Goal: Task Accomplishment & Management: Manage account settings

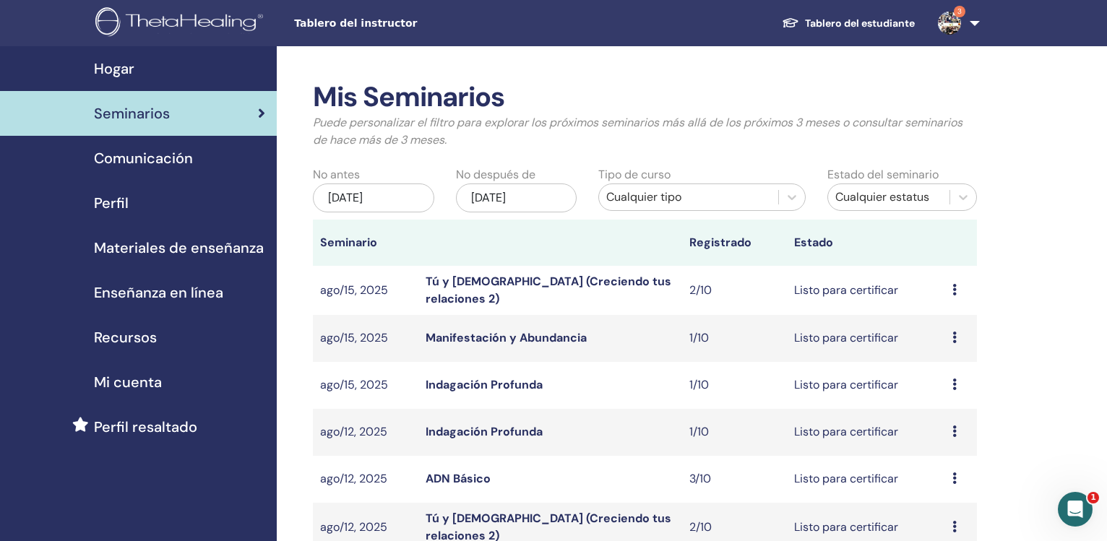
click at [353, 198] on div "[DATE]" at bounding box center [373, 197] width 121 height 29
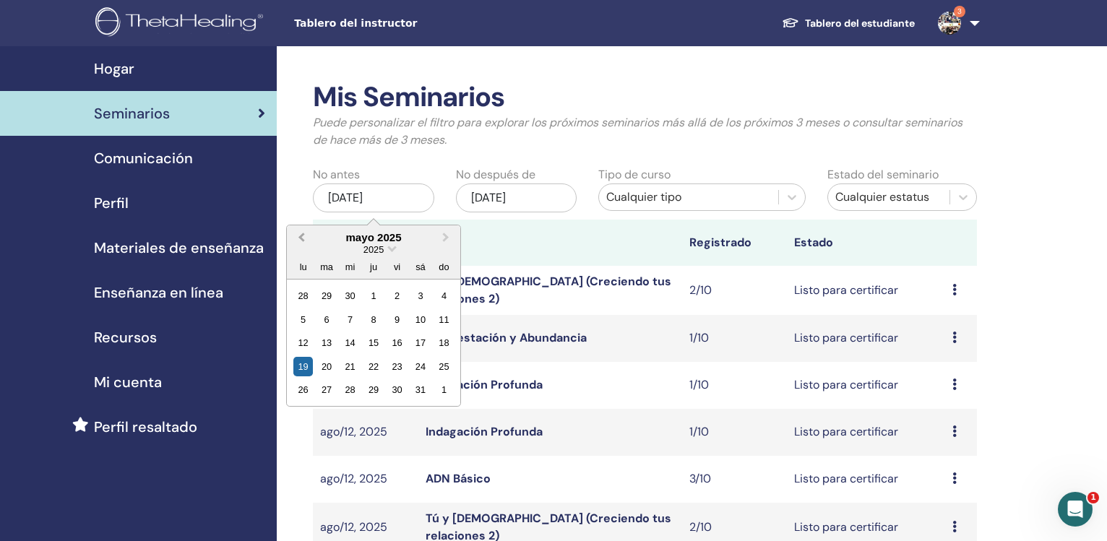
click at [297, 235] on button "Previous Month" at bounding box center [299, 238] width 23 height 23
click at [298, 235] on button "Previous Month" at bounding box center [299, 238] width 23 height 23
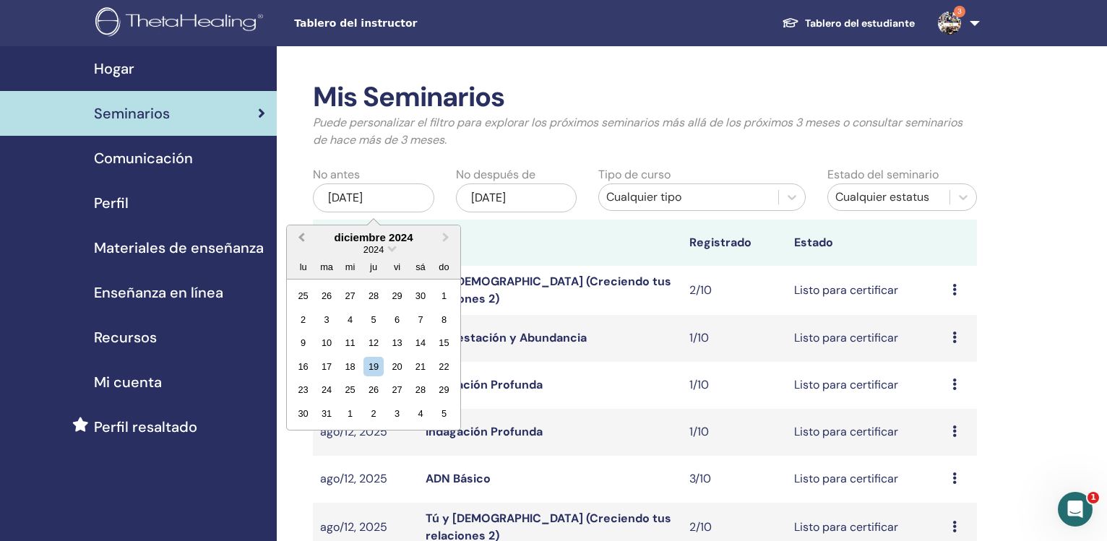
click at [298, 235] on button "Previous Month" at bounding box center [299, 238] width 23 height 23
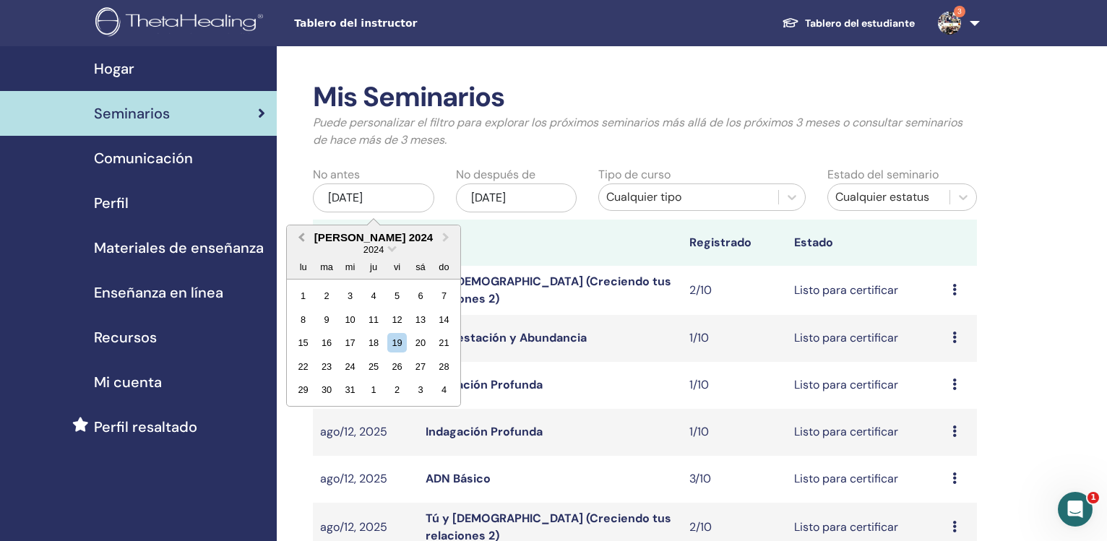
click at [298, 235] on button "Previous Month" at bounding box center [299, 238] width 23 height 23
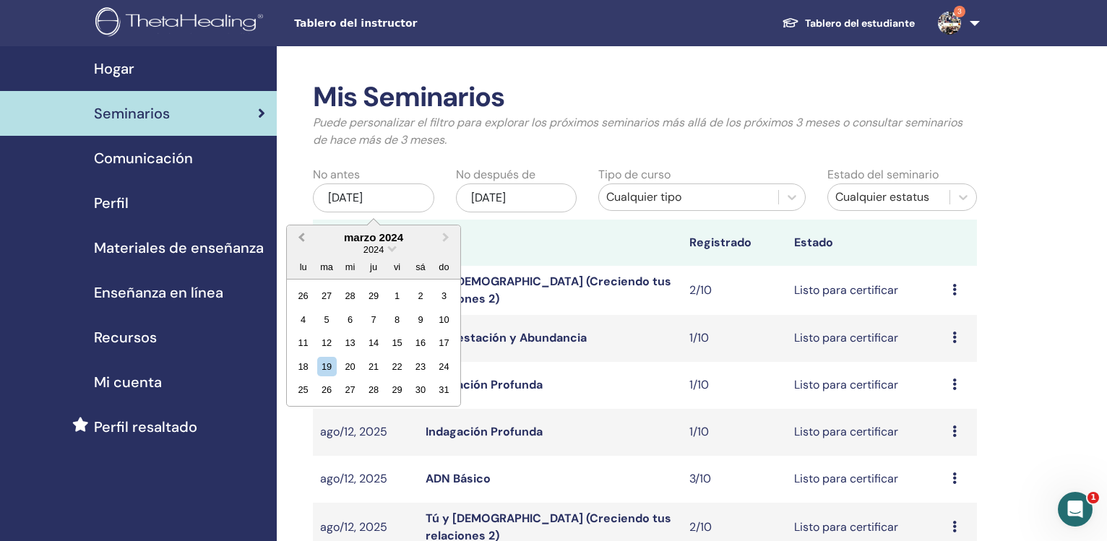
click at [298, 235] on button "Previous Month" at bounding box center [299, 238] width 23 height 23
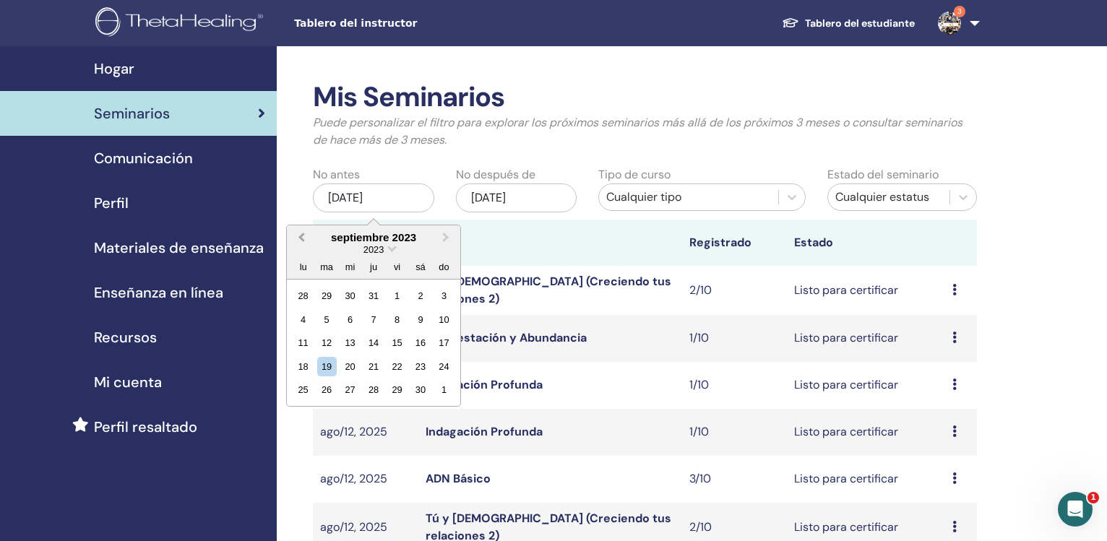
click at [297, 235] on button "Previous Month" at bounding box center [299, 238] width 23 height 23
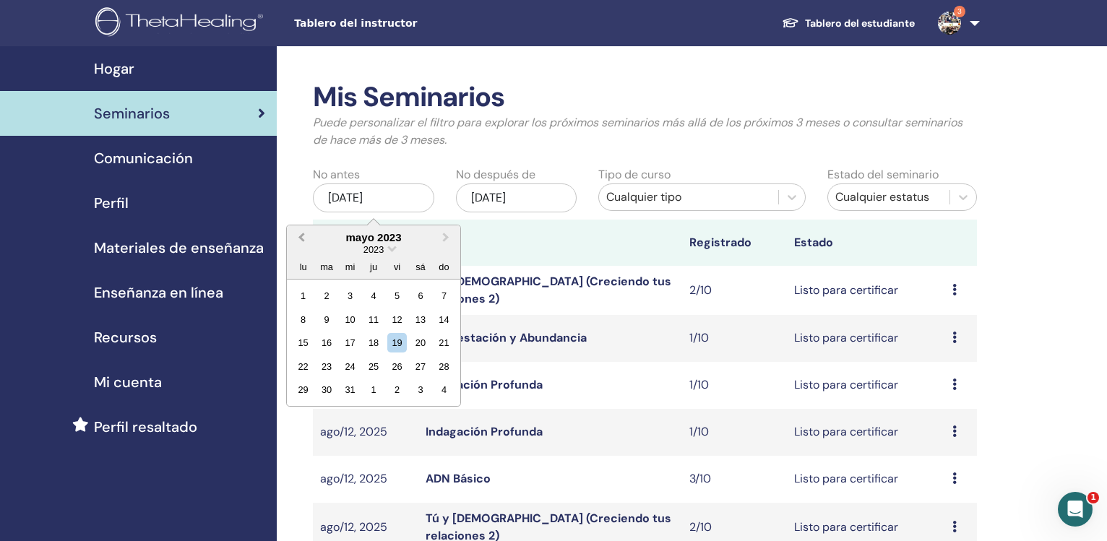
click at [297, 235] on button "Previous Month" at bounding box center [299, 238] width 23 height 23
click at [294, 243] on button "Previous Month" at bounding box center [299, 238] width 23 height 23
click at [301, 235] on button "Previous Month" at bounding box center [299, 238] width 23 height 23
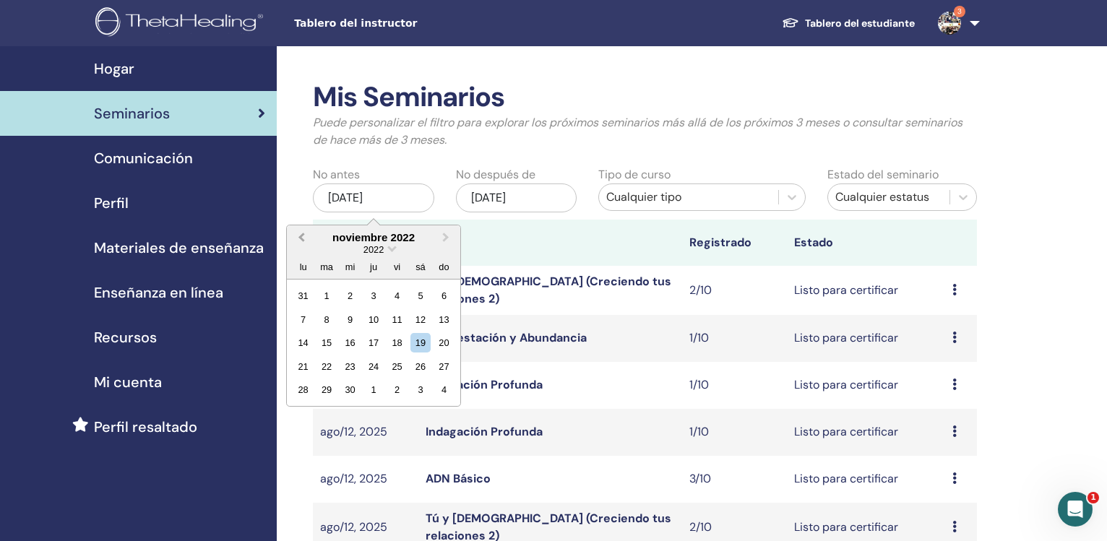
click at [301, 235] on button "Previous Month" at bounding box center [299, 238] width 23 height 23
click at [301, 235] on span "Previous Month" at bounding box center [301, 237] width 0 height 15
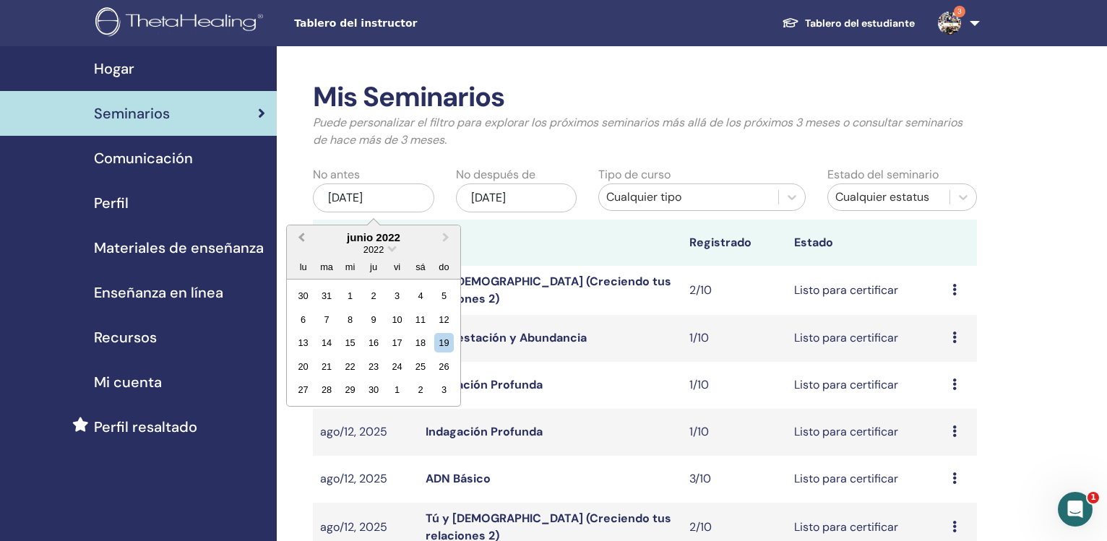
click at [301, 235] on span "Previous Month" at bounding box center [301, 237] width 0 height 15
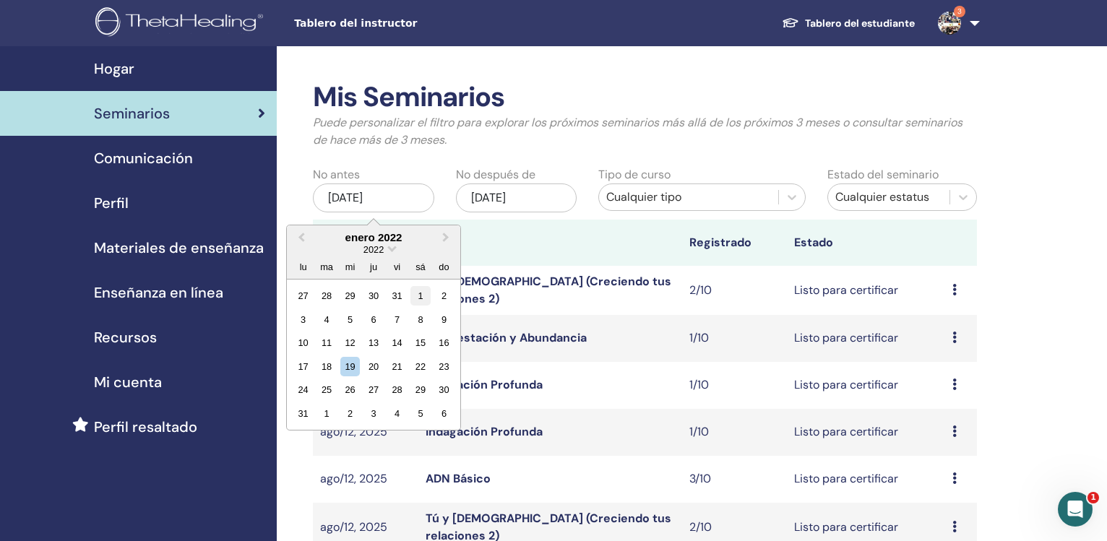
click at [419, 291] on div "1" at bounding box center [420, 296] width 20 height 20
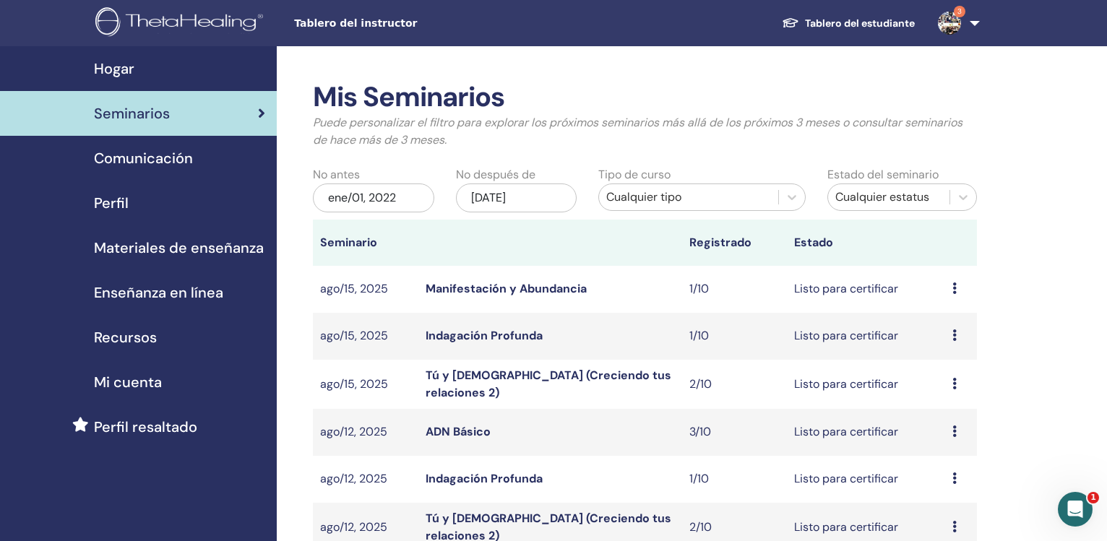
click at [522, 197] on div "[DATE]" at bounding box center [516, 197] width 121 height 29
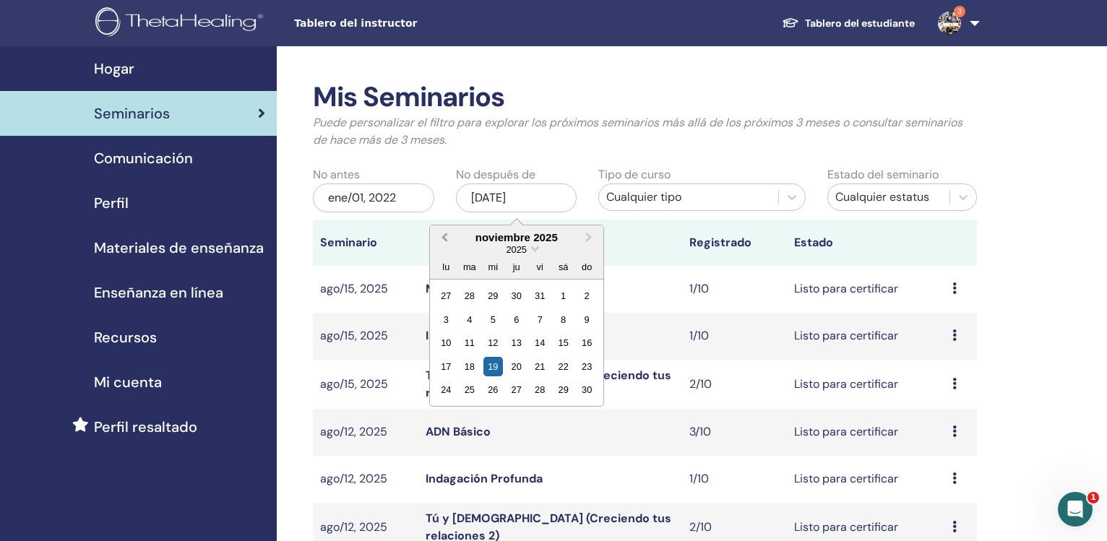
click at [444, 237] on span "Previous Month" at bounding box center [444, 237] width 0 height 15
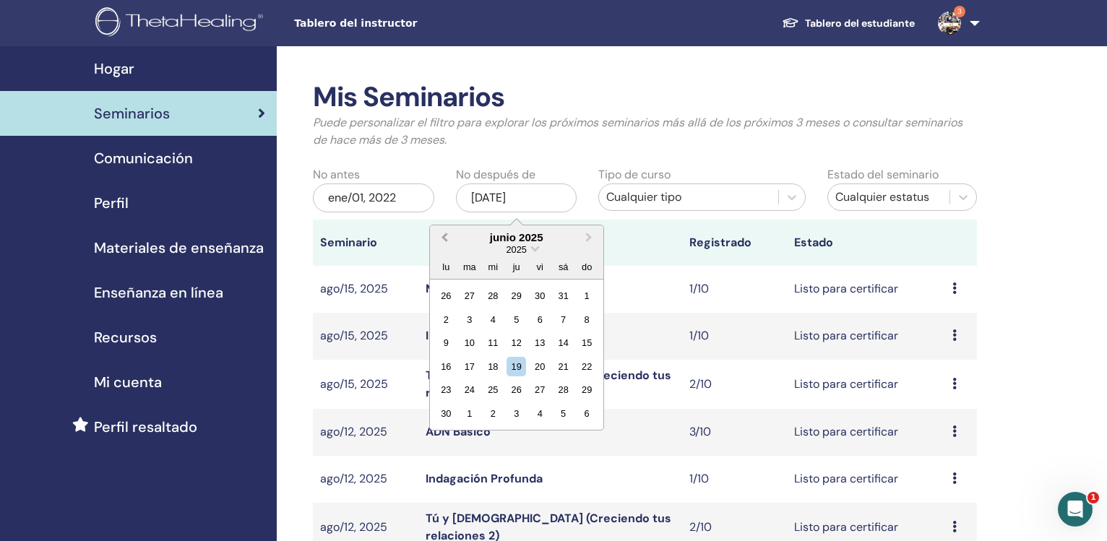
click at [444, 237] on span "Previous Month" at bounding box center [444, 237] width 0 height 15
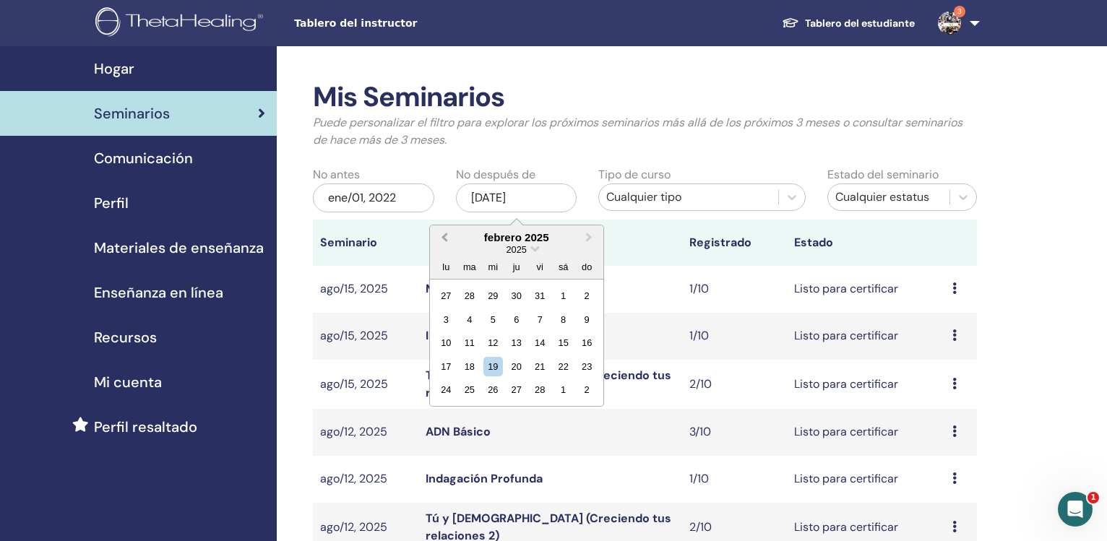
click at [444, 237] on span "Previous Month" at bounding box center [444, 237] width 0 height 15
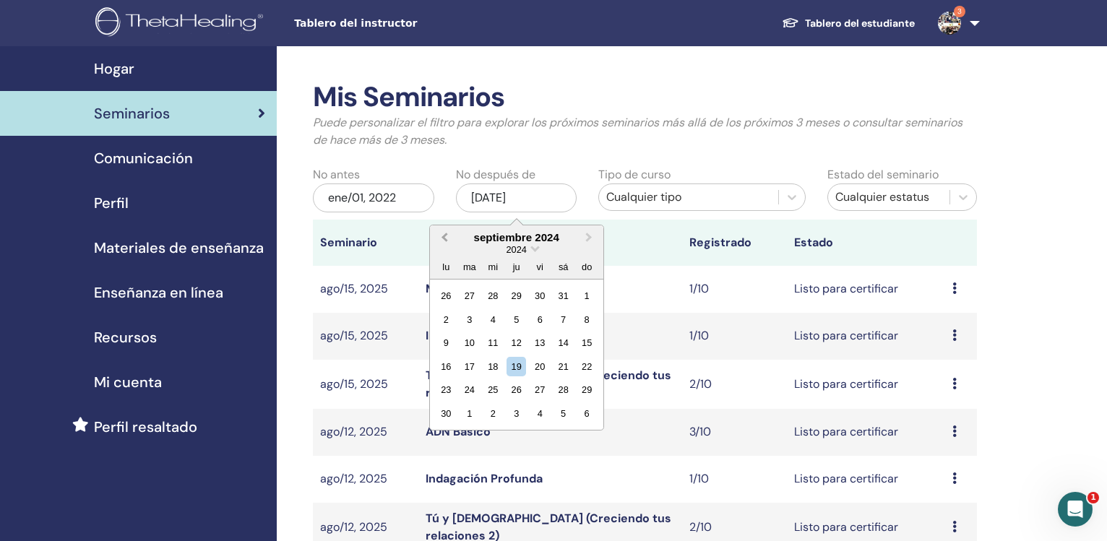
click at [444, 237] on span "Previous Month" at bounding box center [444, 237] width 0 height 15
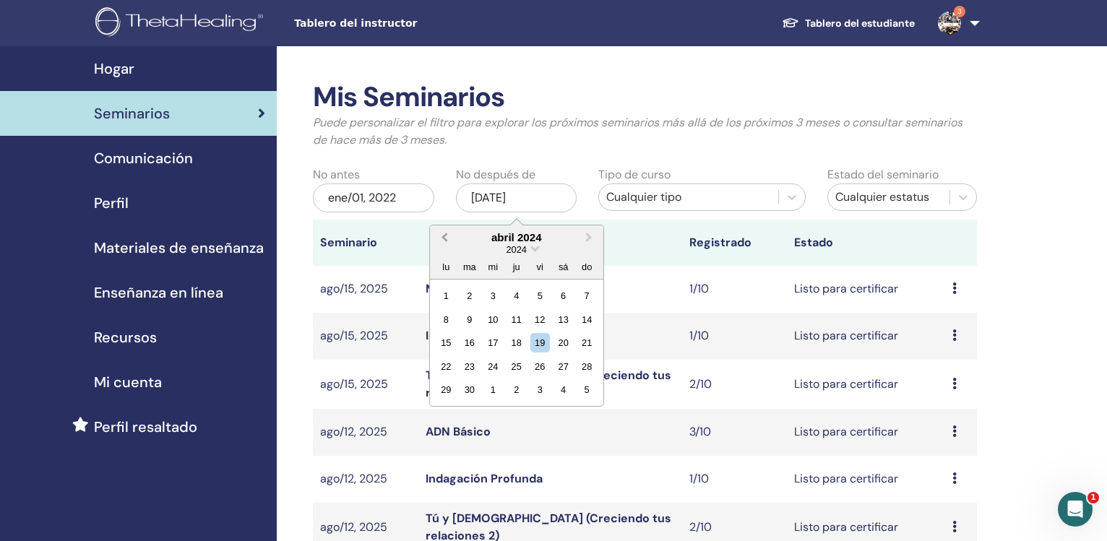
click at [444, 237] on span "Previous Month" at bounding box center [444, 237] width 0 height 15
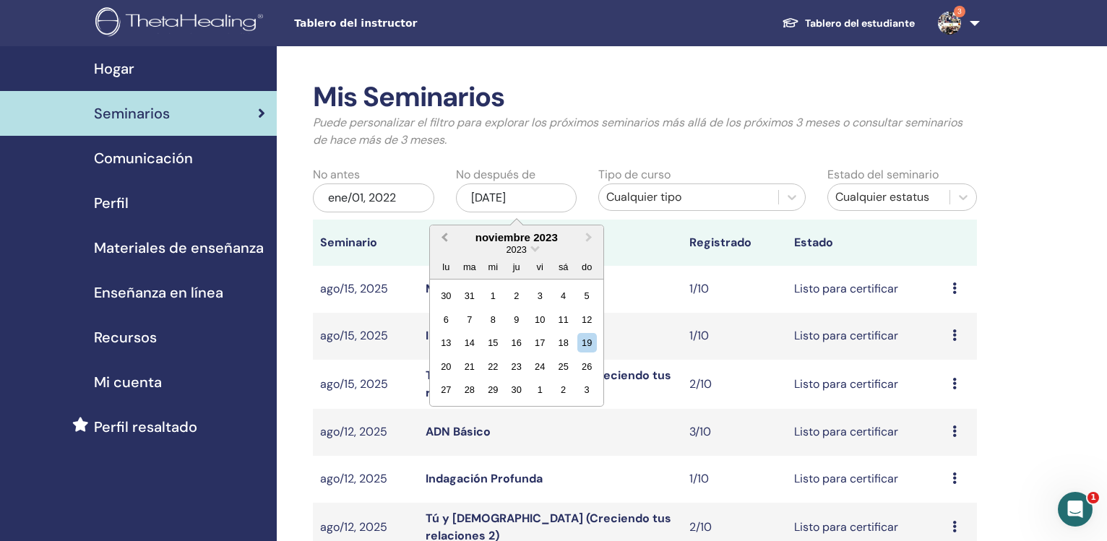
click at [444, 237] on span "Previous Month" at bounding box center [444, 237] width 0 height 15
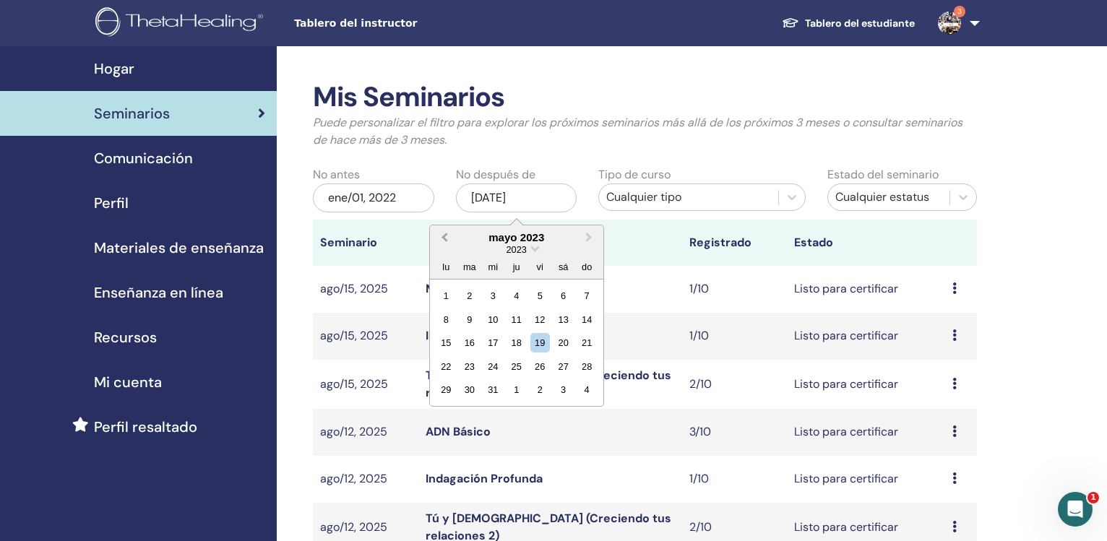
click at [444, 237] on span "Previous Month" at bounding box center [444, 237] width 0 height 15
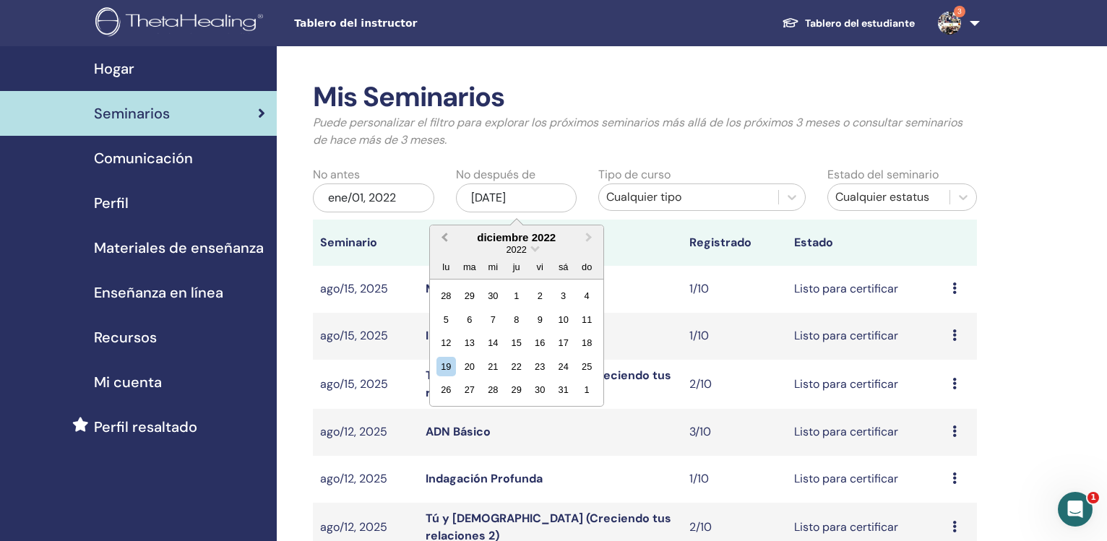
click at [444, 237] on span "Previous Month" at bounding box center [444, 237] width 0 height 15
click at [589, 239] on span "Next Month" at bounding box center [589, 237] width 0 height 15
click at [563, 394] on div "31" at bounding box center [563, 390] width 20 height 20
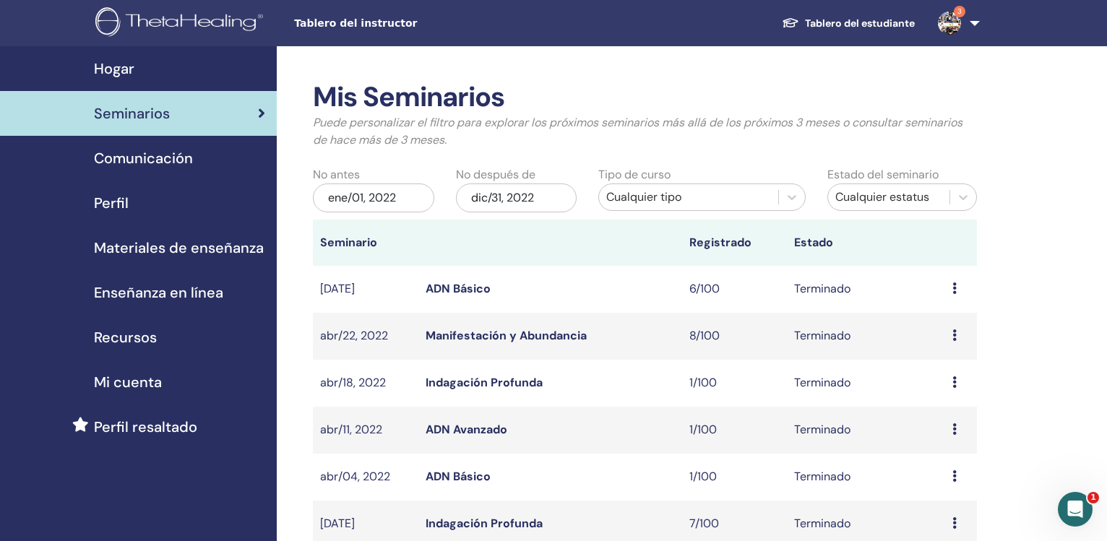
scroll to position [516, 0]
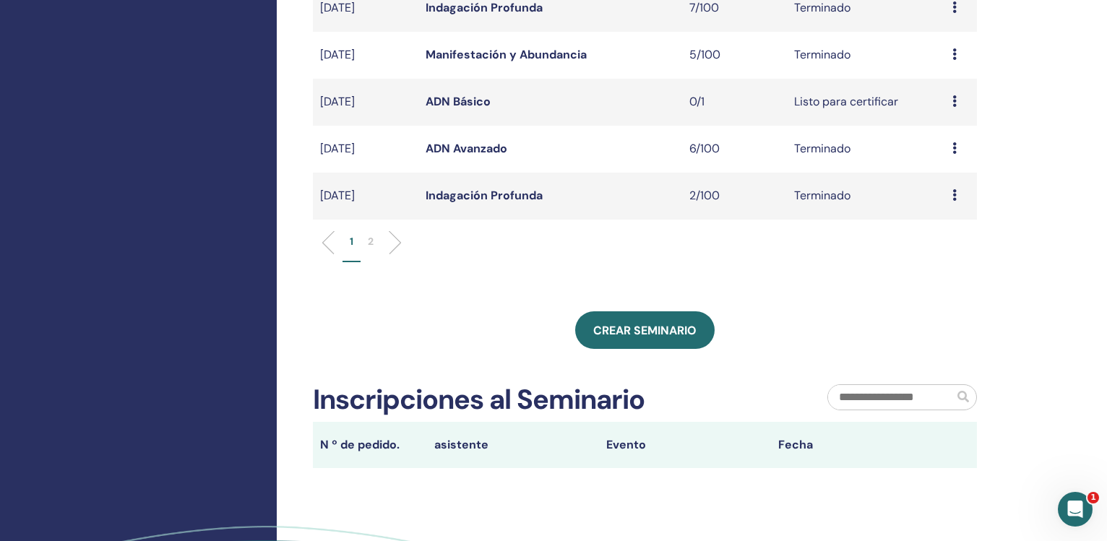
click at [394, 244] on li at bounding box center [389, 242] width 25 height 25
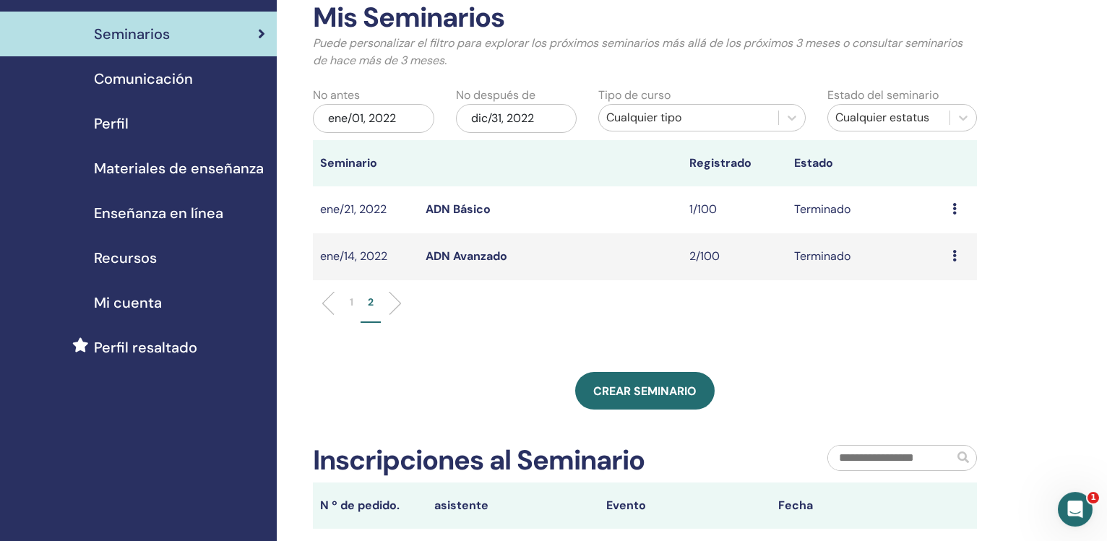
scroll to position [74, 0]
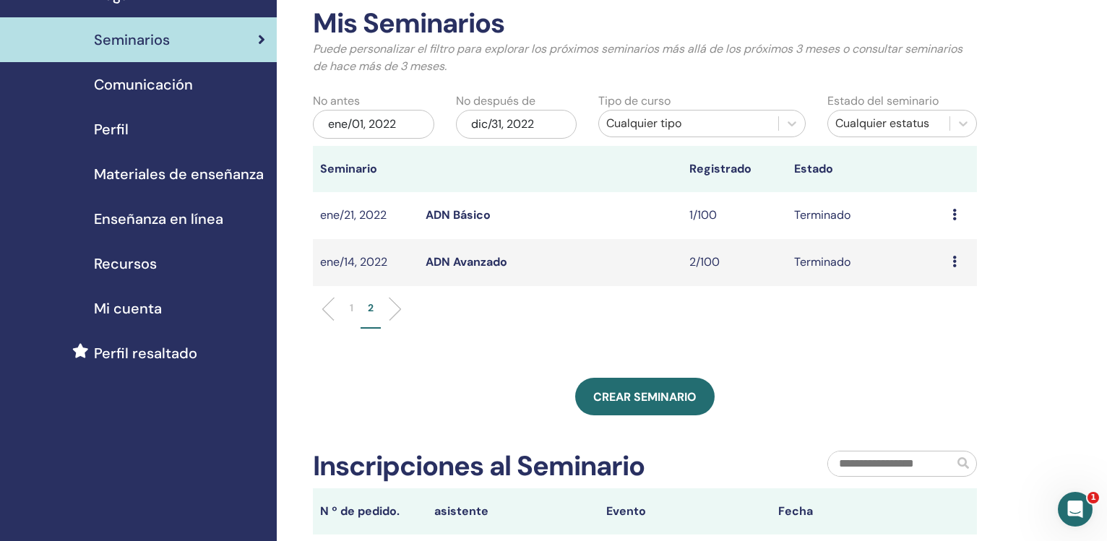
click at [478, 262] on link "ADN Avanzado" at bounding box center [467, 261] width 82 height 15
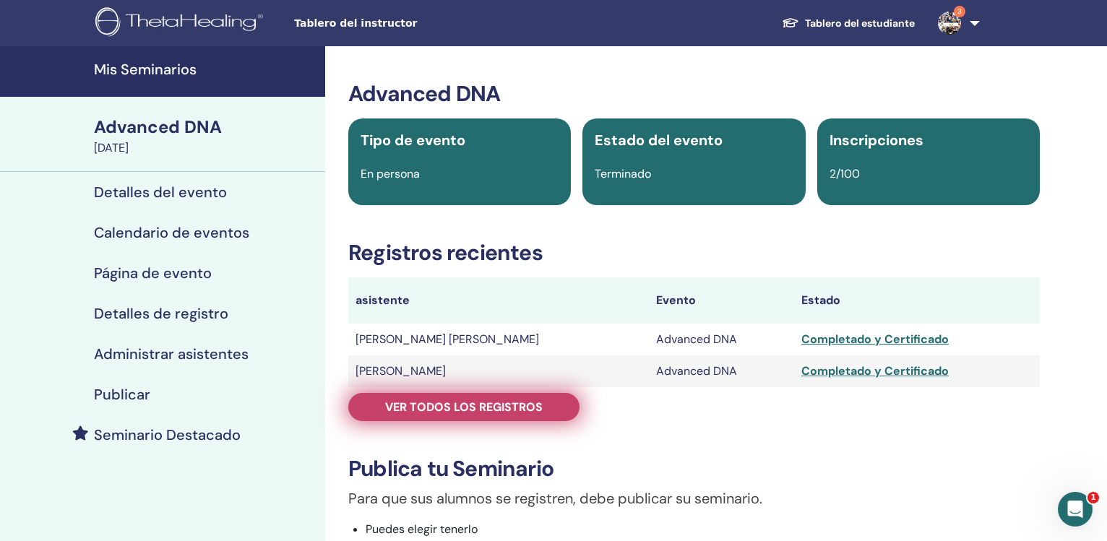
click at [486, 407] on span "Ver todos los registros" at bounding box center [463, 407] width 157 height 15
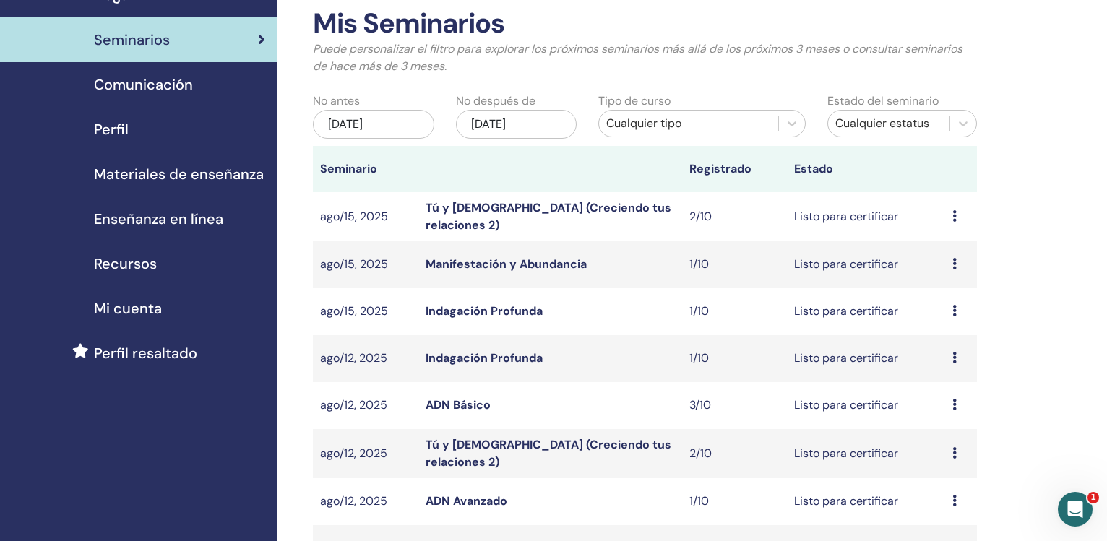
click at [376, 125] on div "may/19, 2025" at bounding box center [373, 124] width 121 height 29
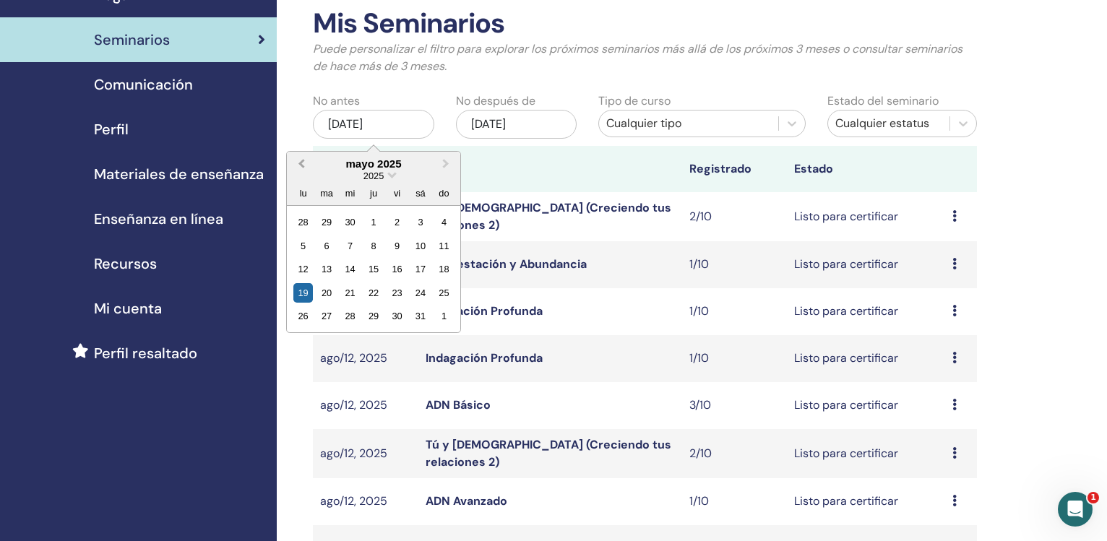
click at [301, 162] on span "Previous Month" at bounding box center [301, 163] width 0 height 15
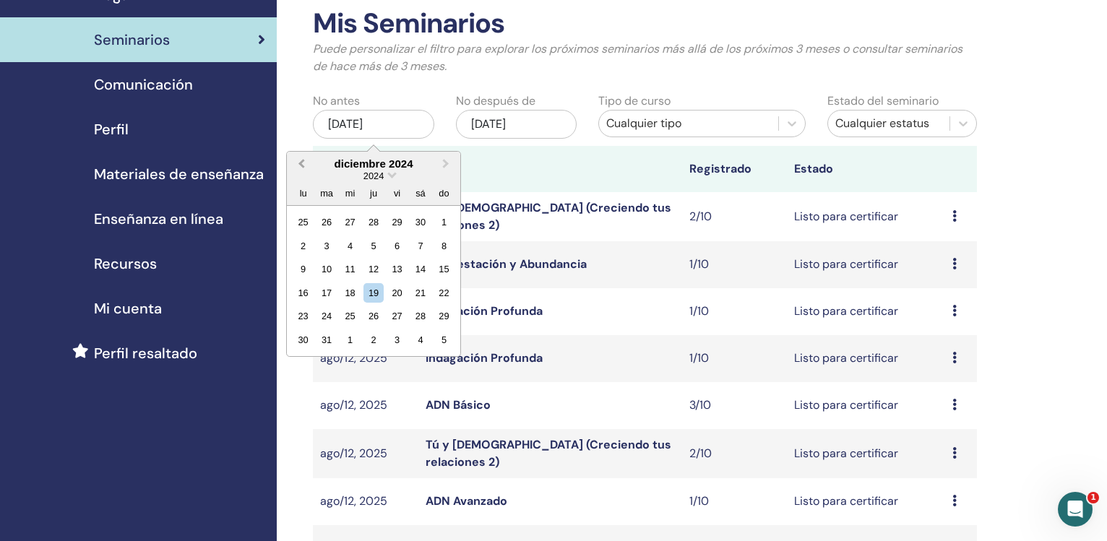
click at [301, 162] on span "Previous Month" at bounding box center [301, 163] width 0 height 15
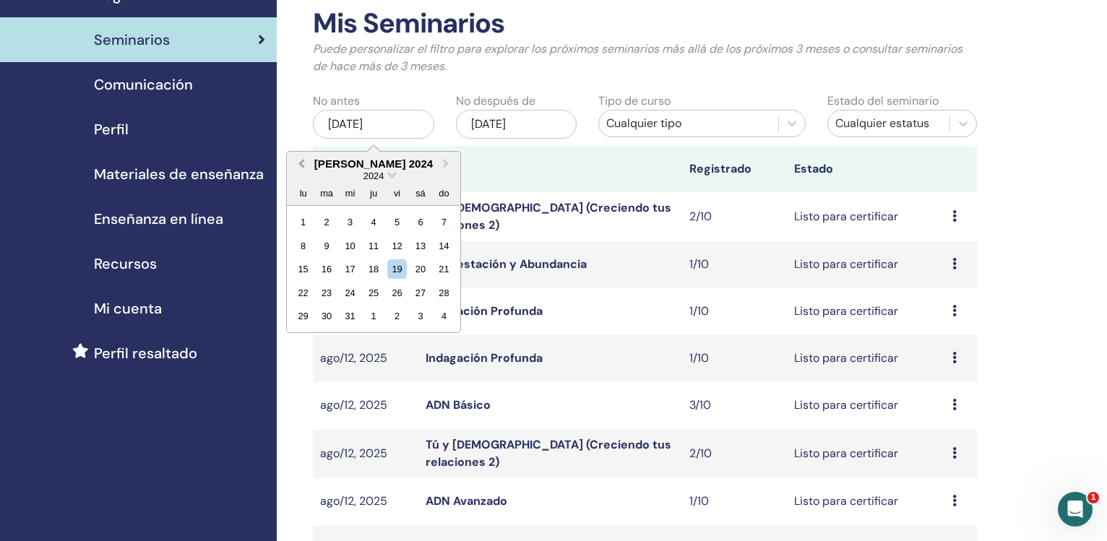
click at [301, 162] on span "Previous Month" at bounding box center [301, 163] width 0 height 15
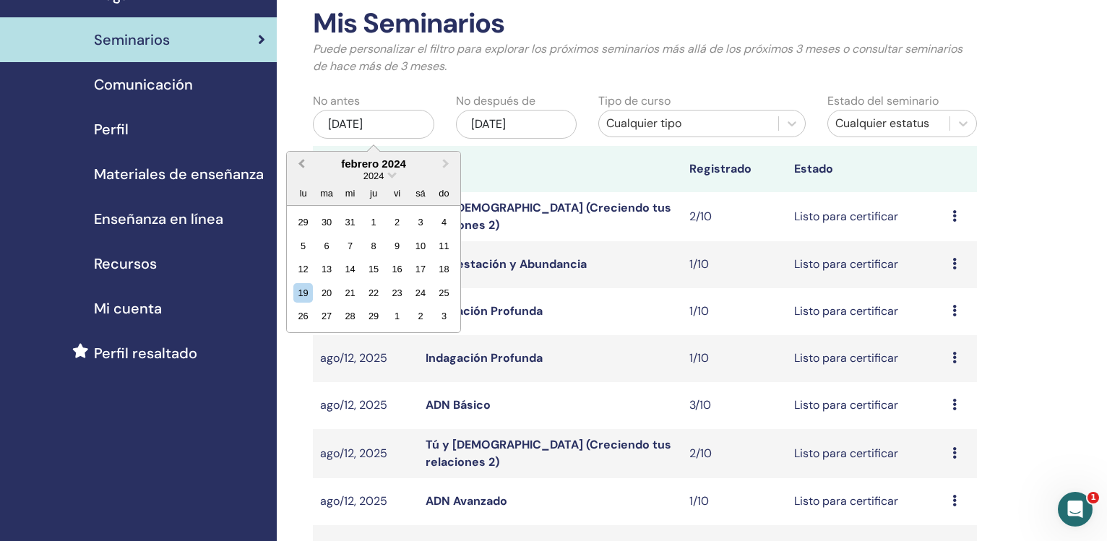
click at [301, 162] on span "Previous Month" at bounding box center [301, 163] width 0 height 15
click at [298, 163] on button "Previous Month" at bounding box center [299, 164] width 23 height 23
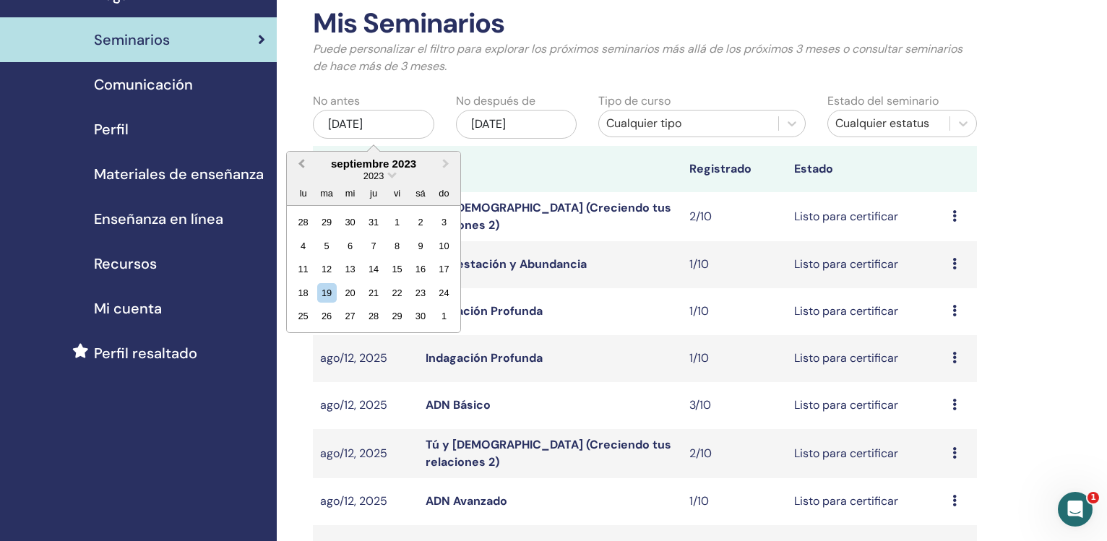
click at [298, 163] on button "Previous Month" at bounding box center [299, 164] width 23 height 23
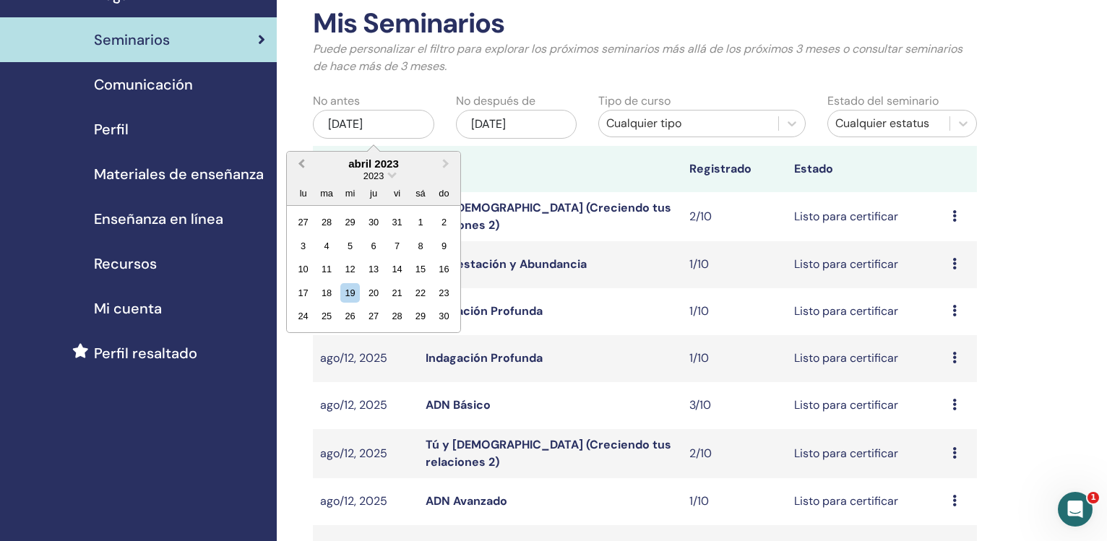
click at [298, 163] on button "Previous Month" at bounding box center [299, 164] width 23 height 23
click at [301, 158] on button "Previous Month" at bounding box center [299, 164] width 23 height 23
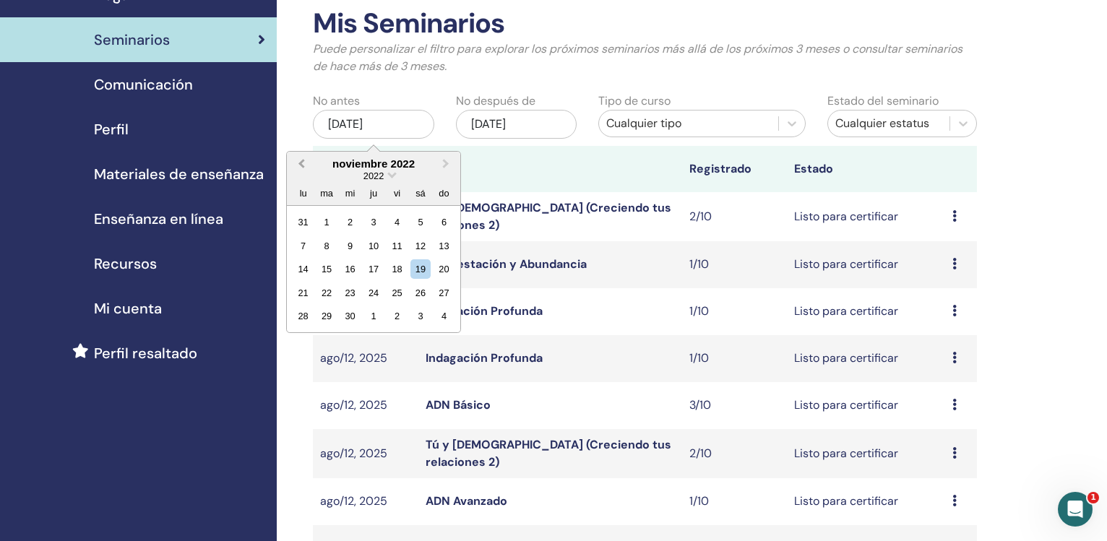
click at [301, 158] on button "Previous Month" at bounding box center [299, 164] width 23 height 23
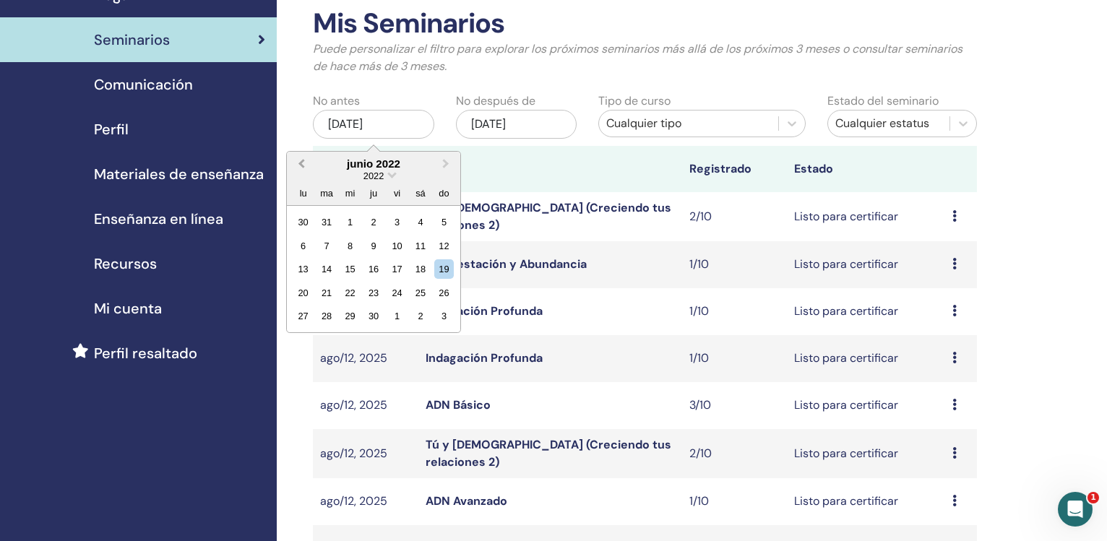
click at [301, 158] on button "Previous Month" at bounding box center [299, 164] width 23 height 23
click at [301, 157] on button "Previous Month" at bounding box center [299, 164] width 23 height 23
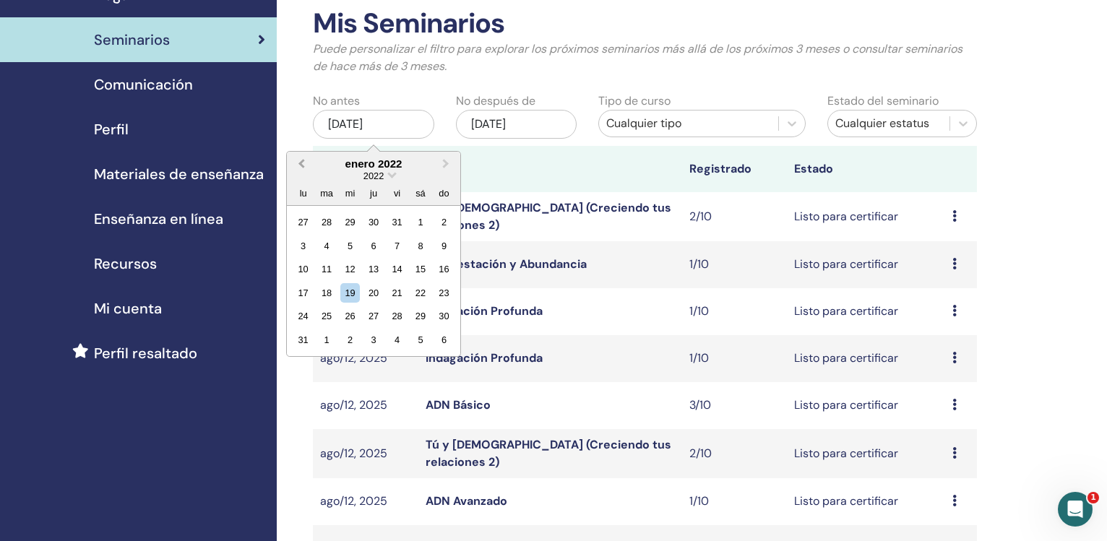
click at [301, 157] on button "Previous Month" at bounding box center [299, 164] width 23 height 23
click at [446, 163] on span "Next Month" at bounding box center [446, 163] width 0 height 15
click at [296, 163] on button "Previous Month" at bounding box center [299, 164] width 23 height 23
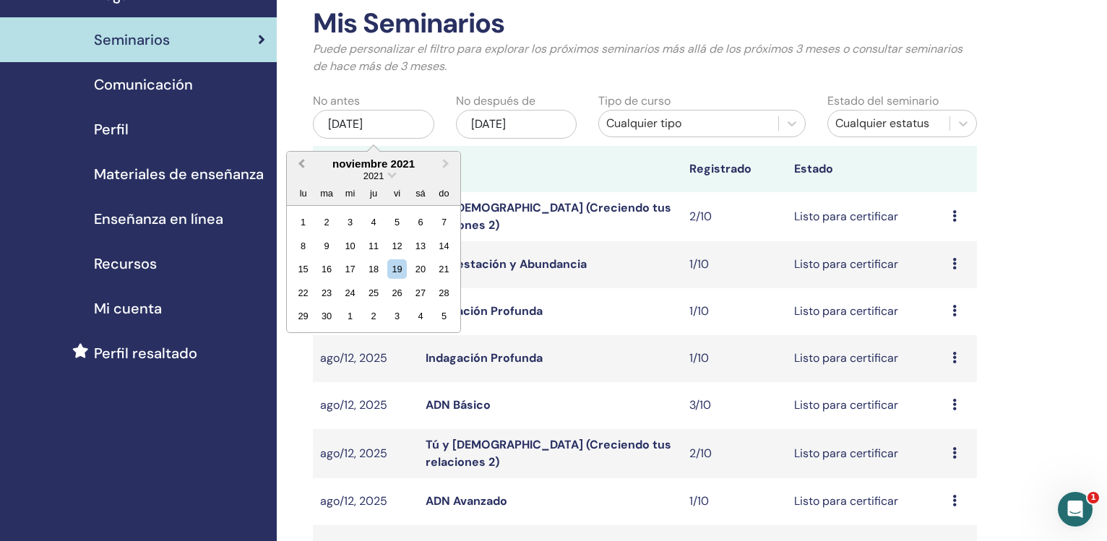
click at [296, 163] on button "Previous Month" at bounding box center [299, 164] width 23 height 23
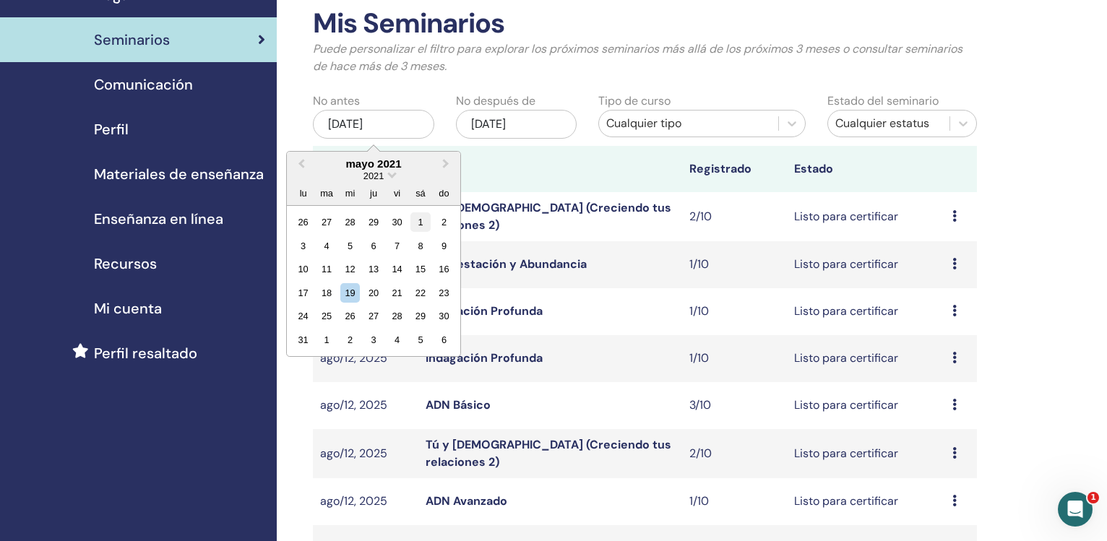
click at [418, 219] on div "1" at bounding box center [420, 222] width 20 height 20
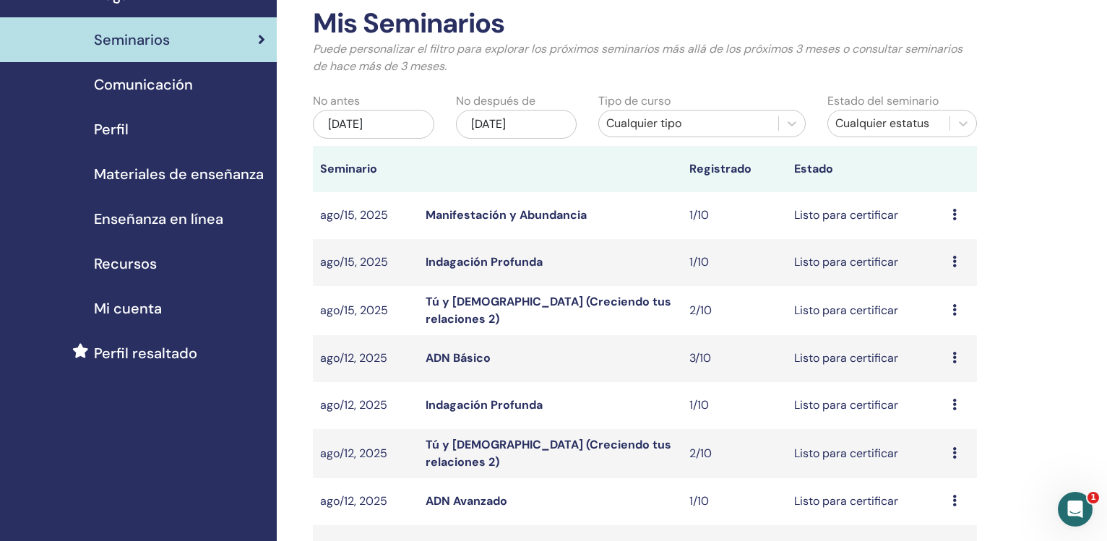
click at [489, 119] on div "[DATE]" at bounding box center [516, 124] width 121 height 29
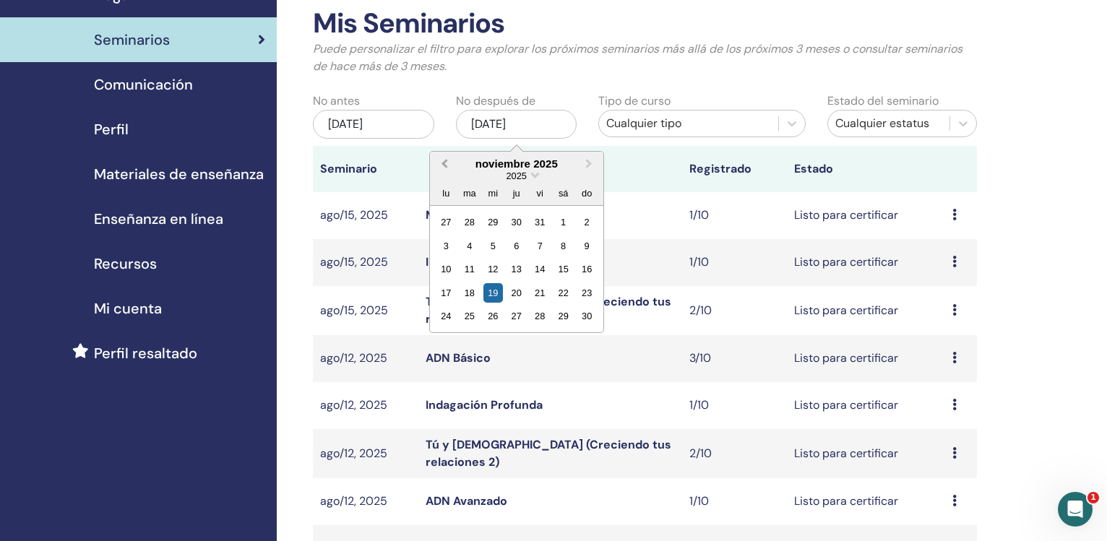
click at [444, 163] on span "Previous Month" at bounding box center [444, 163] width 0 height 15
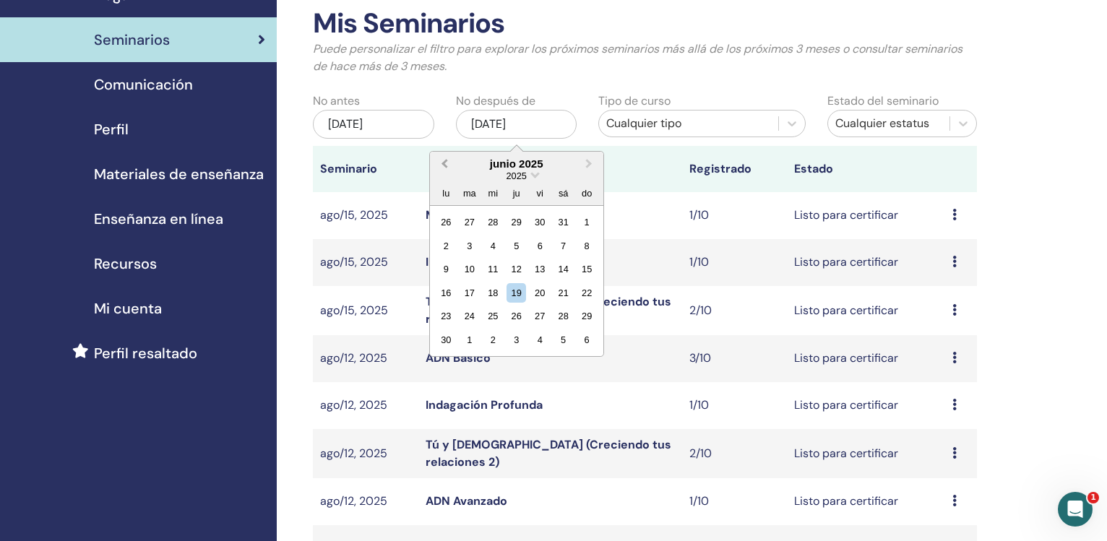
click at [444, 163] on span "Previous Month" at bounding box center [444, 163] width 0 height 15
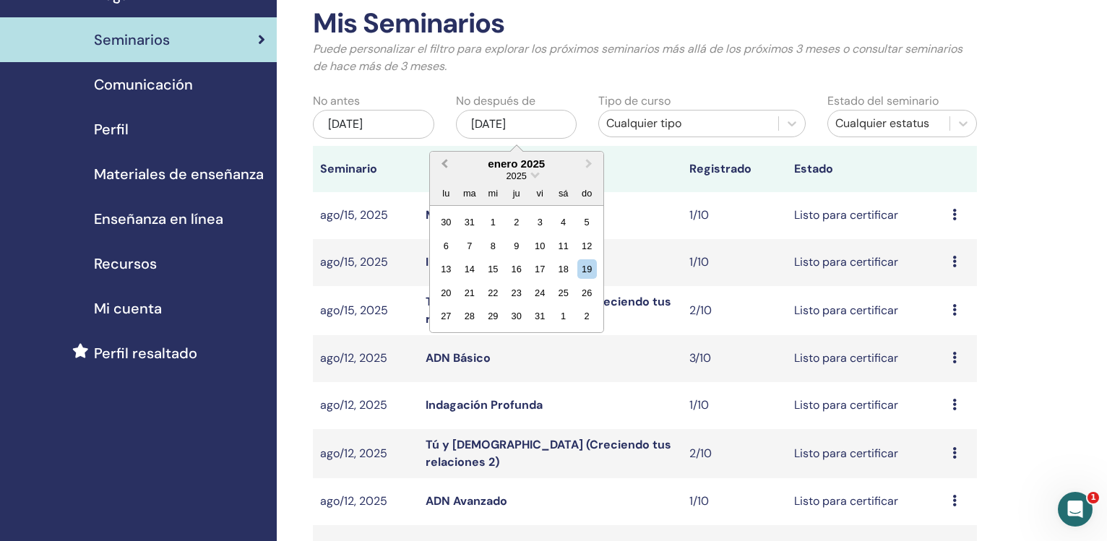
click at [444, 163] on span "Previous Month" at bounding box center [444, 163] width 0 height 15
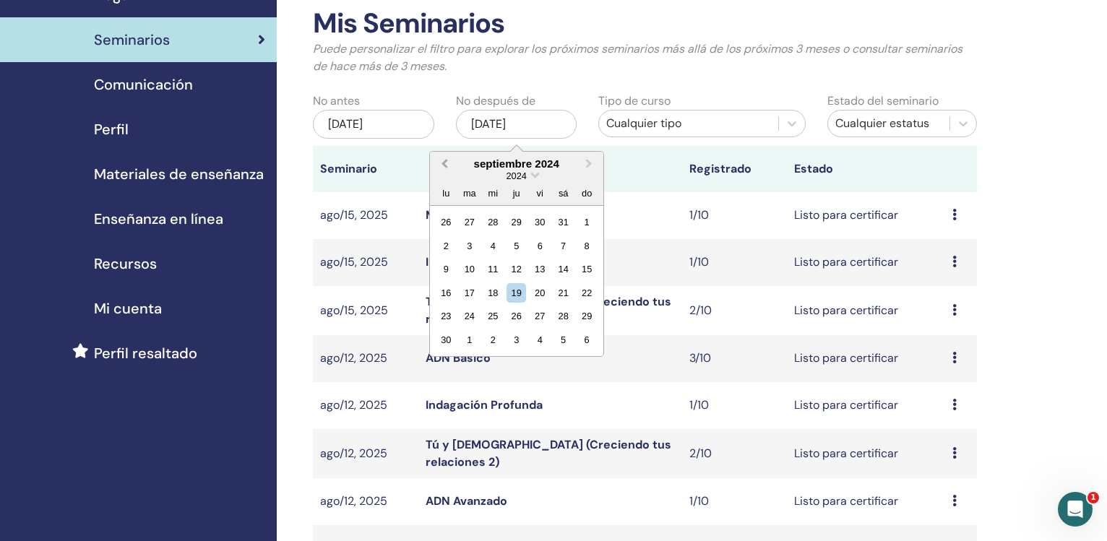
click at [444, 163] on span "Previous Month" at bounding box center [444, 163] width 0 height 15
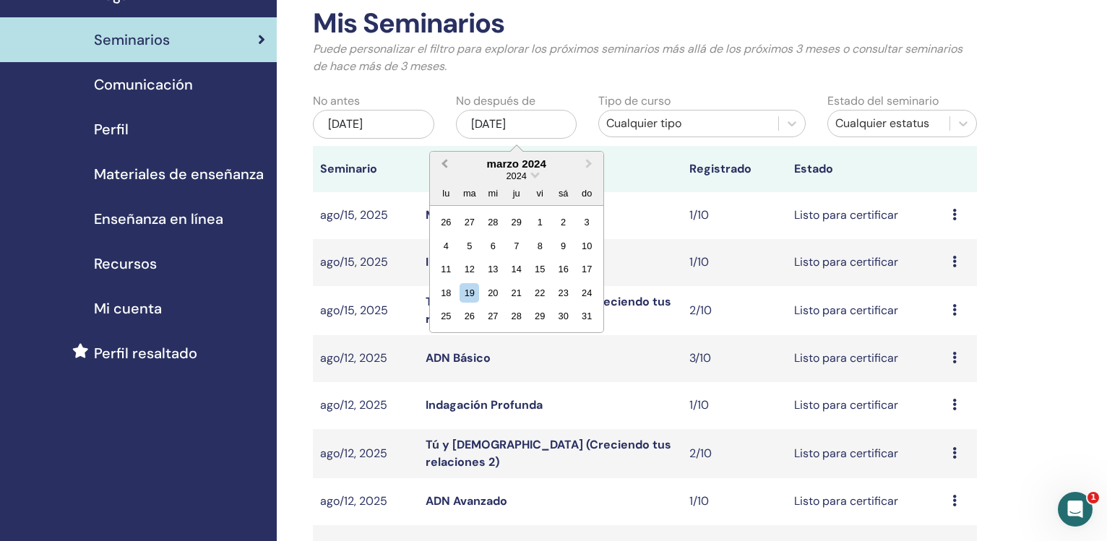
click at [444, 163] on span "Previous Month" at bounding box center [444, 163] width 0 height 15
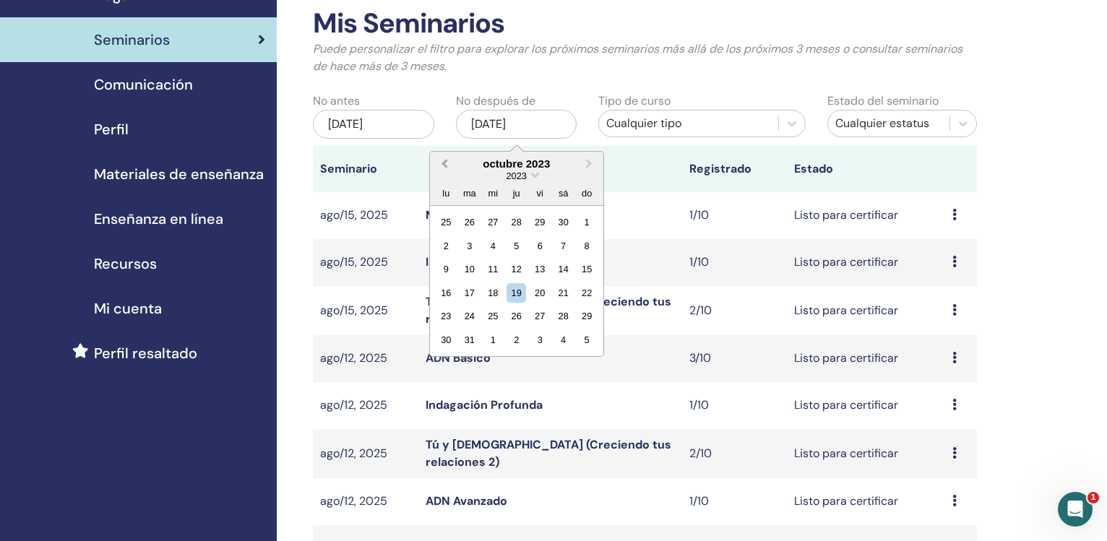
click at [444, 163] on span "Previous Month" at bounding box center [444, 163] width 0 height 15
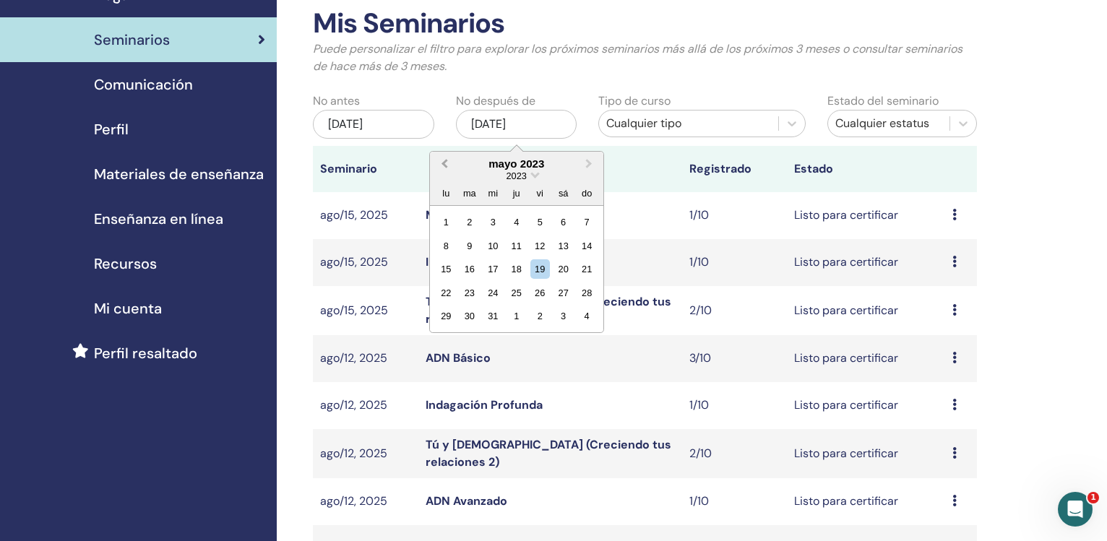
click at [444, 163] on span "Previous Month" at bounding box center [444, 163] width 0 height 15
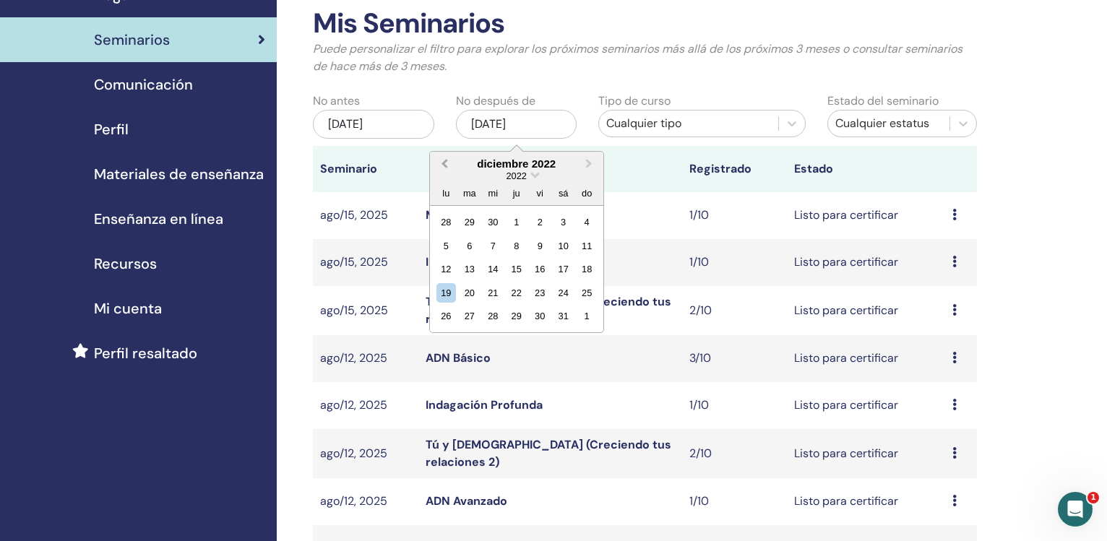
click at [444, 163] on span "Previous Month" at bounding box center [444, 163] width 0 height 15
click at [589, 163] on span "Next Month" at bounding box center [589, 163] width 0 height 15
click at [444, 163] on span "Previous Month" at bounding box center [444, 163] width 0 height 15
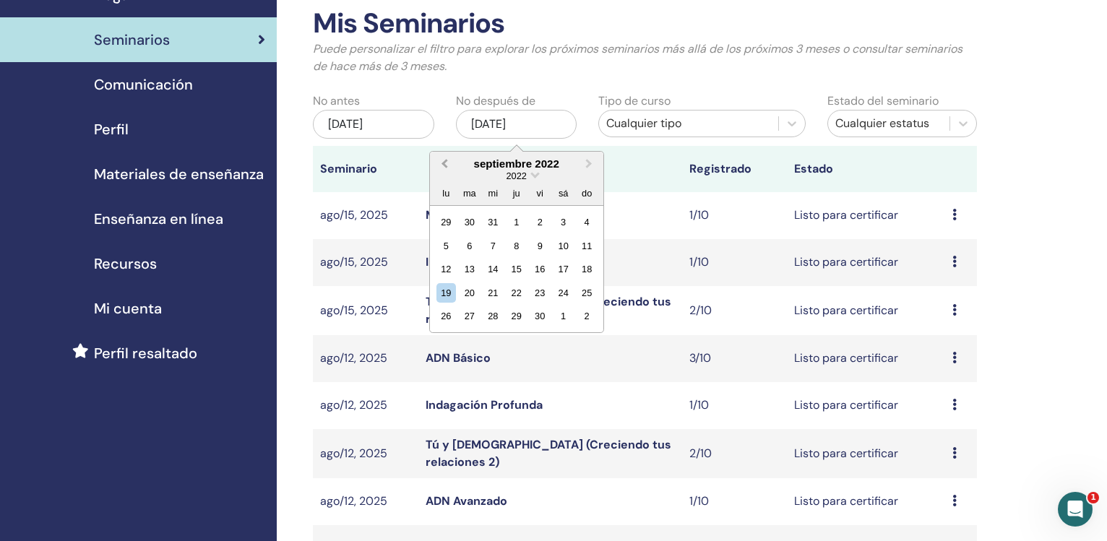
click at [444, 163] on span "Previous Month" at bounding box center [444, 163] width 0 height 15
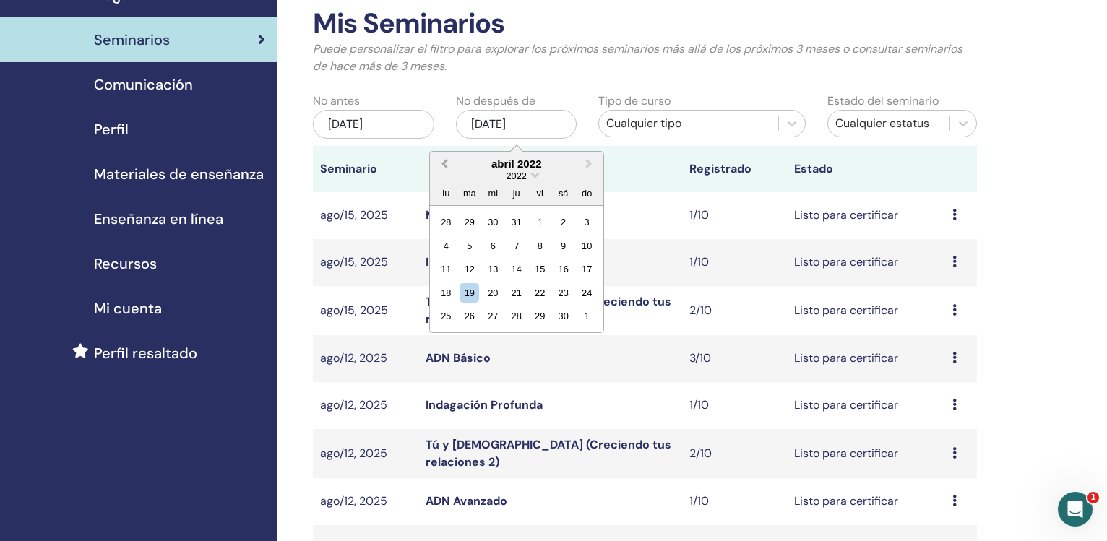
click at [444, 164] on span "Previous Month" at bounding box center [444, 163] width 0 height 15
click at [541, 320] on div "31" at bounding box center [540, 316] width 20 height 20
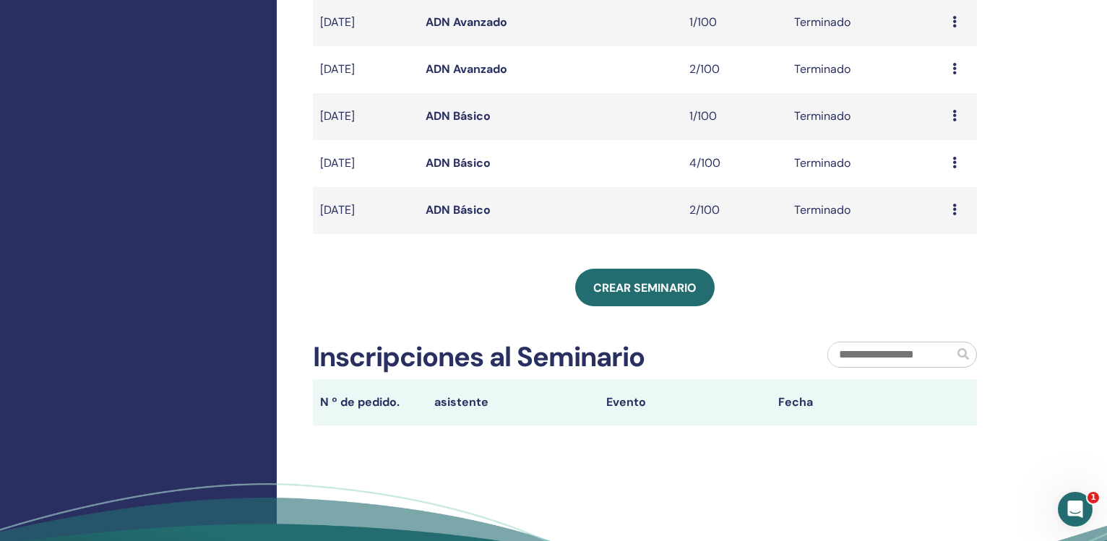
scroll to position [590, 0]
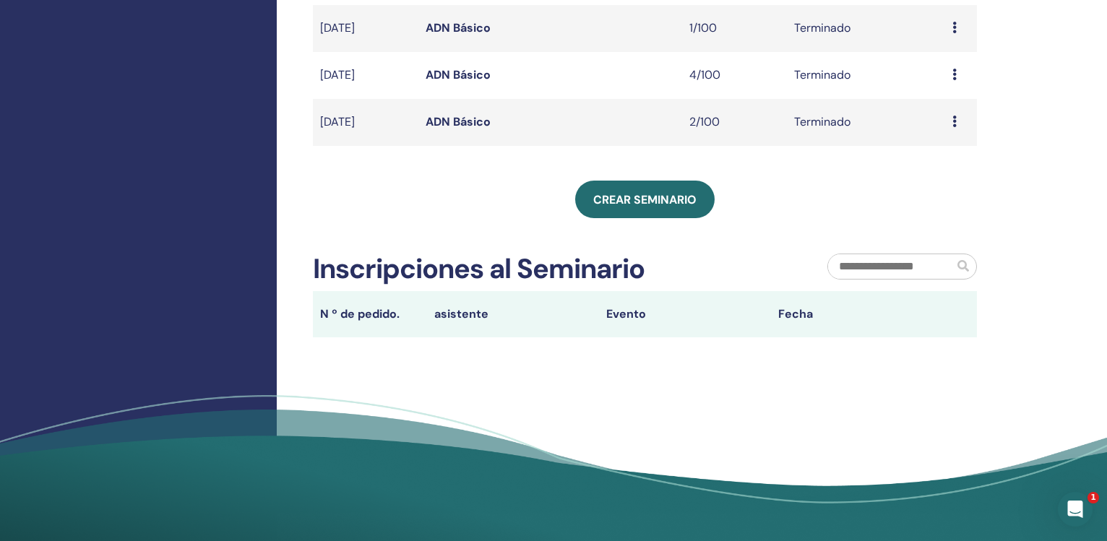
click at [448, 75] on link "ADN Básico" at bounding box center [458, 74] width 65 height 15
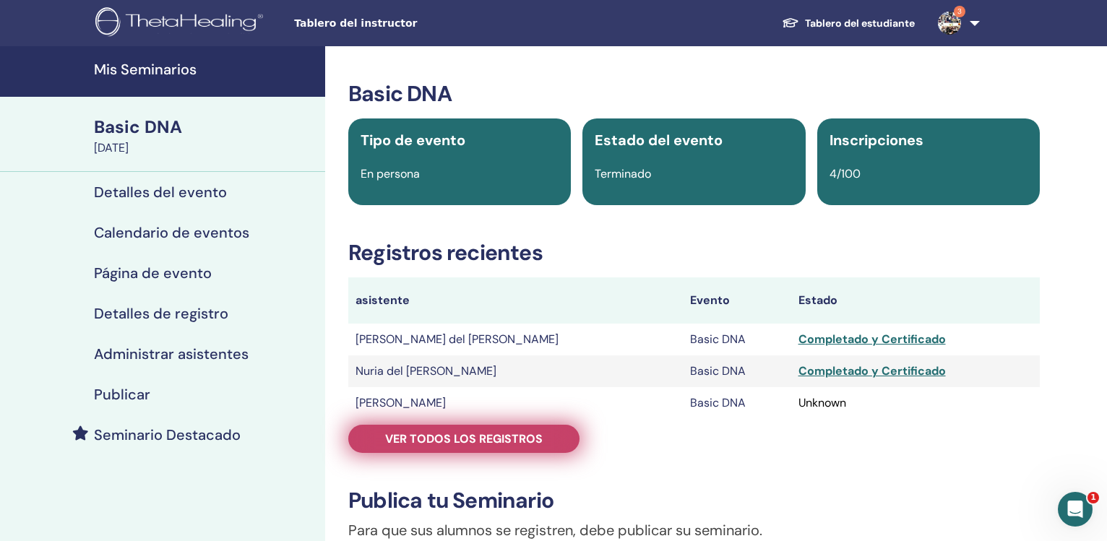
click at [491, 438] on span "Ver todos los registros" at bounding box center [463, 438] width 157 height 15
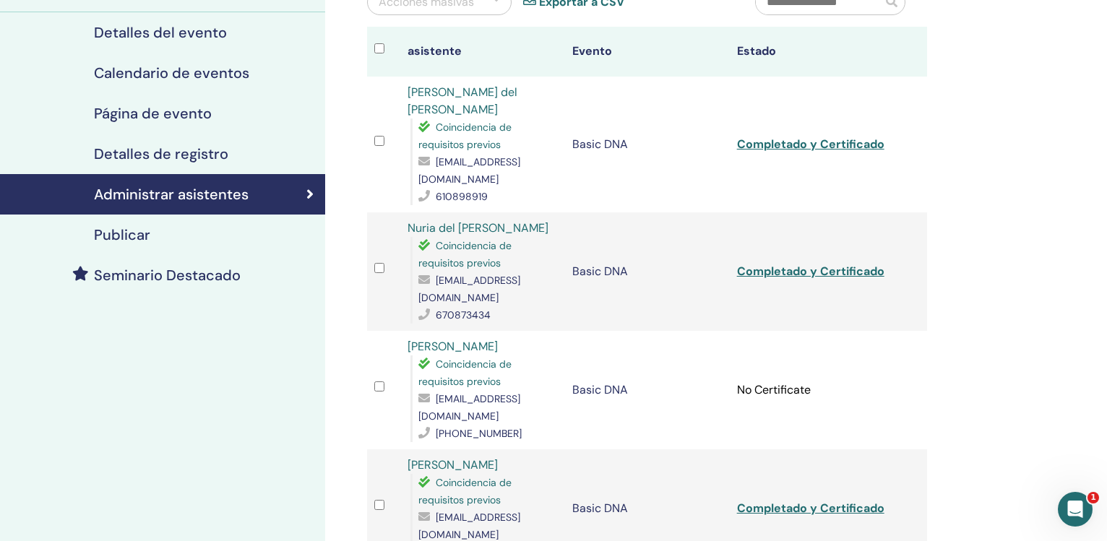
scroll to position [123, 0]
